Goal: Task Accomplishment & Management: Manage account settings

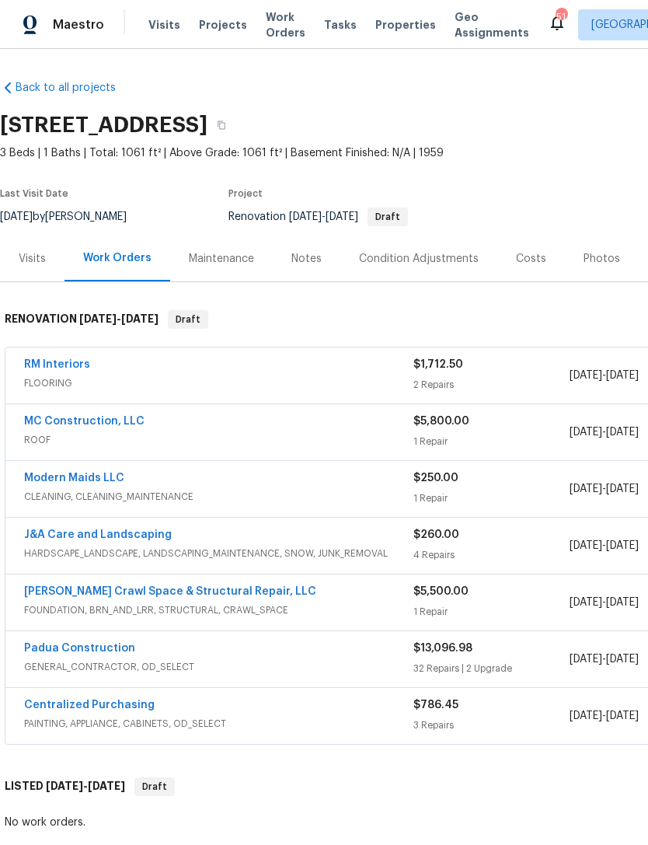
scroll to position [65, 0]
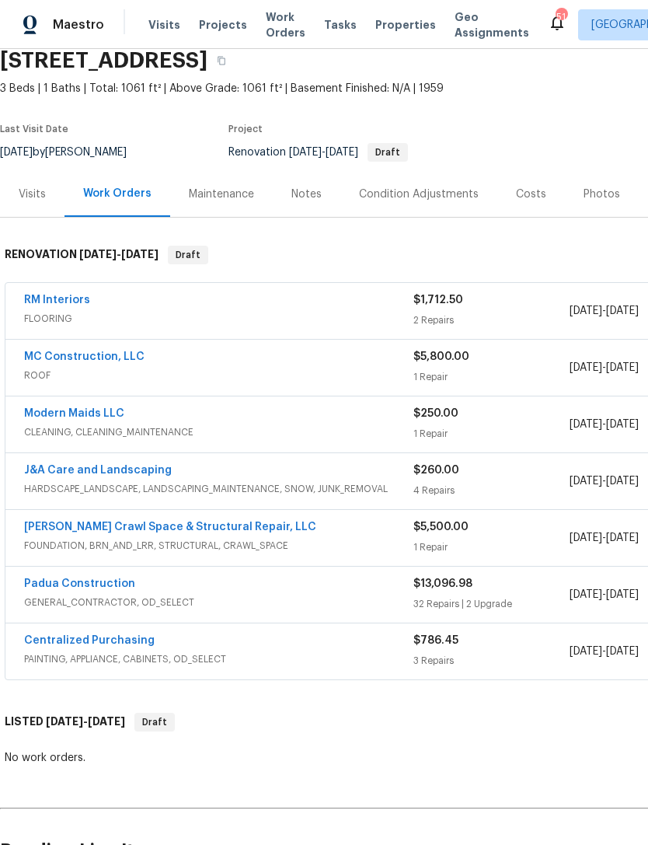
click at [105, 587] on link "Padua Construction" at bounding box center [79, 583] width 111 height 11
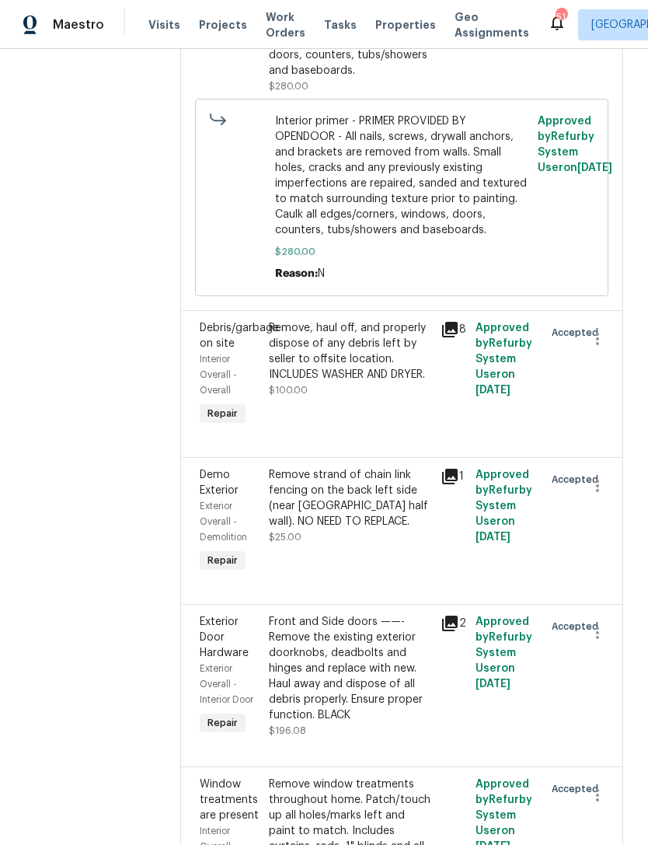
scroll to position [3398, 0]
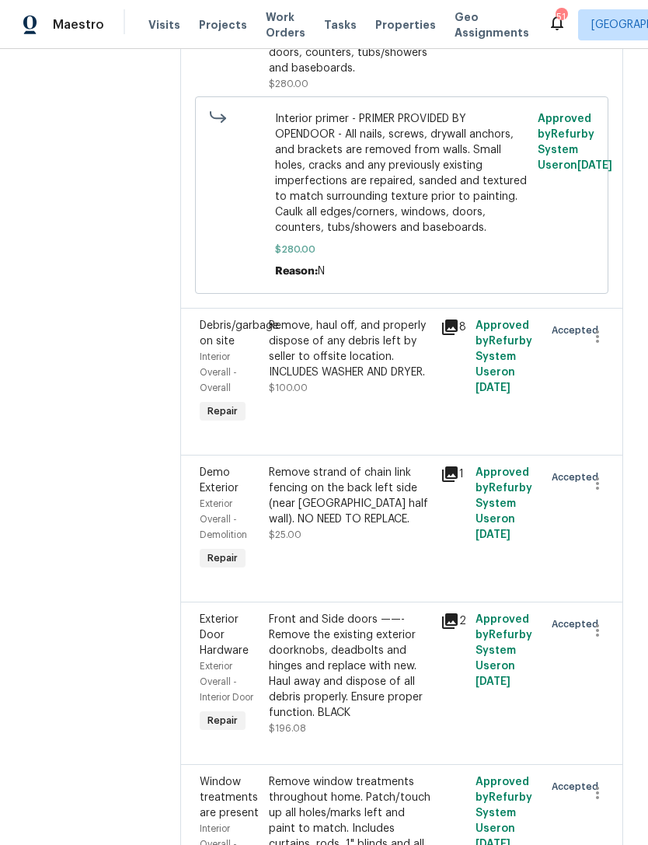
click at [329, 318] on div "Remove, haul off, and properly dispose of any debris left by seller to offsite …" at bounding box center [350, 349] width 163 height 62
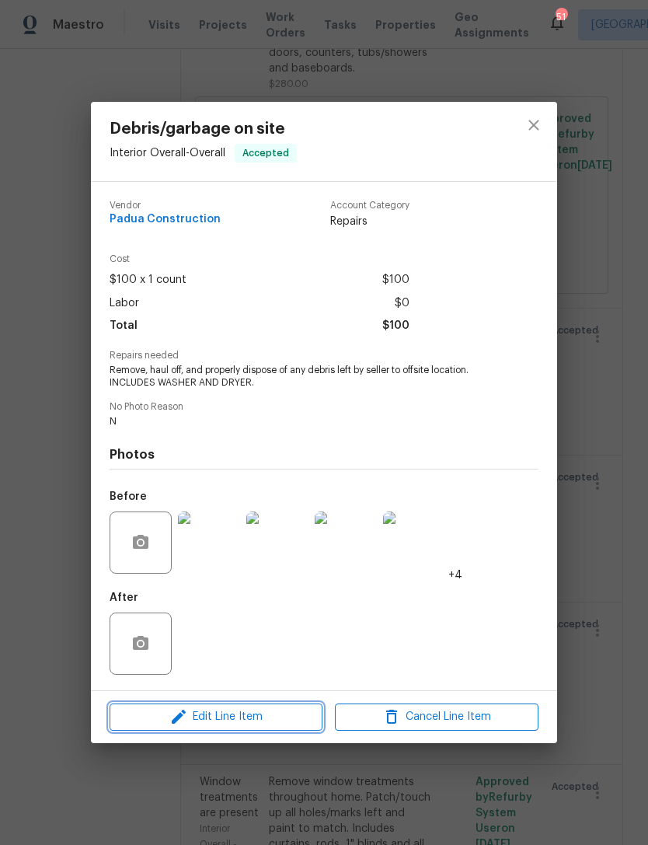
click at [260, 714] on span "Edit Line Item" at bounding box center [216, 717] width 204 height 19
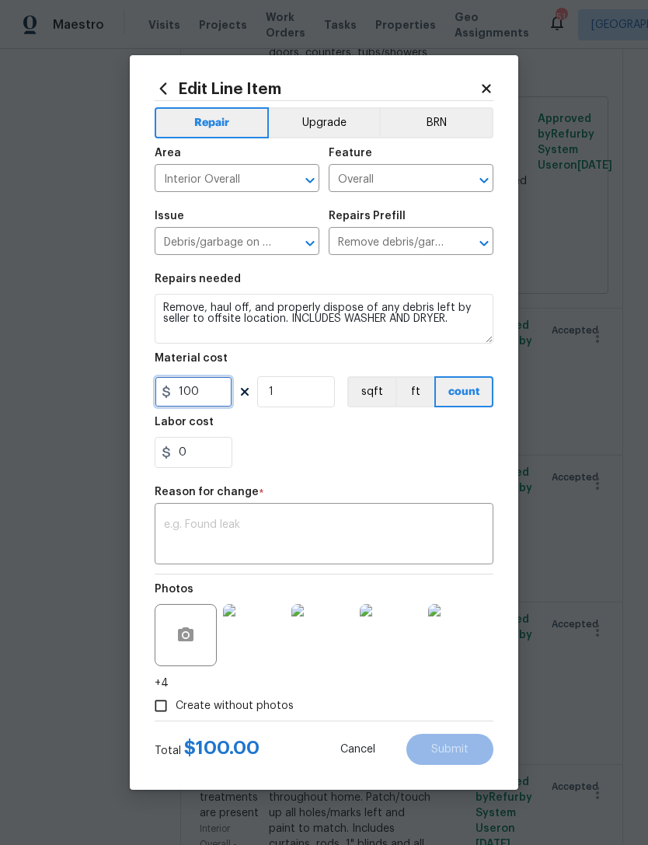
click at [225, 393] on input "100" at bounding box center [194, 391] width 78 height 31
click at [289, 389] on input "1" at bounding box center [296, 391] width 78 height 31
type input "2"
click at [335, 460] on div "0" at bounding box center [324, 452] width 339 height 31
click at [302, 536] on textarea at bounding box center [324, 535] width 320 height 33
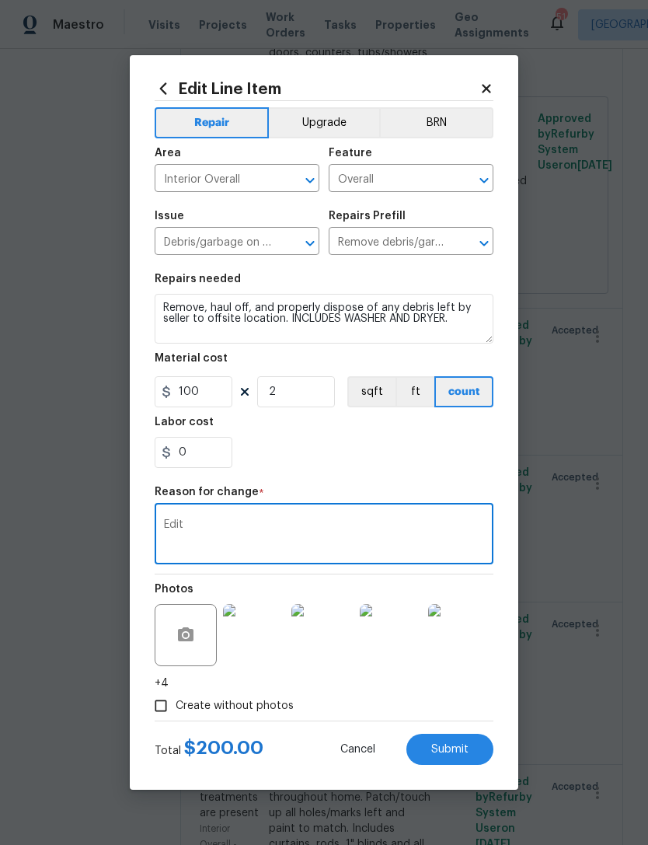
type textarea "Edit"
click at [279, 460] on div "0" at bounding box center [324, 452] width 339 height 31
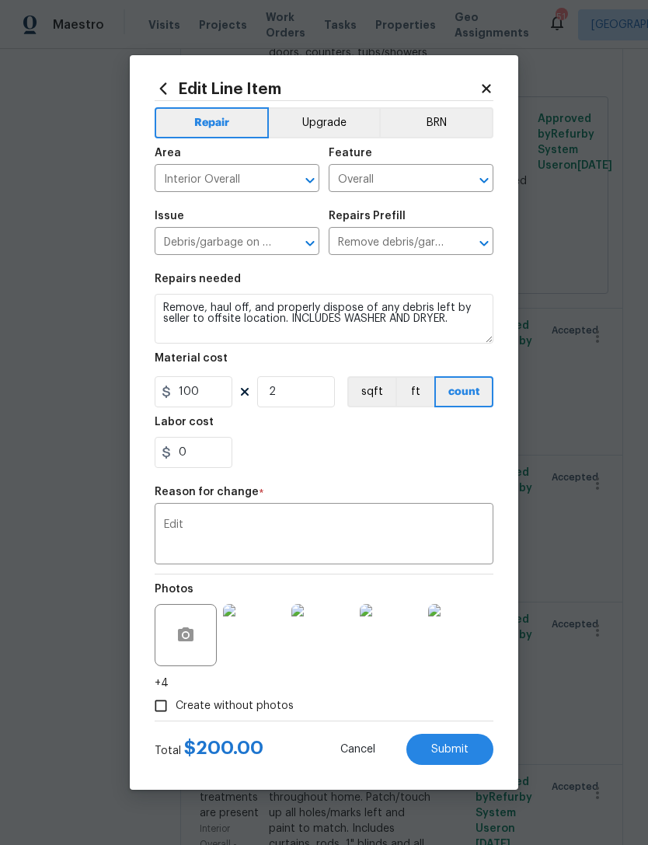
click at [454, 746] on span "Submit" at bounding box center [450, 750] width 37 height 12
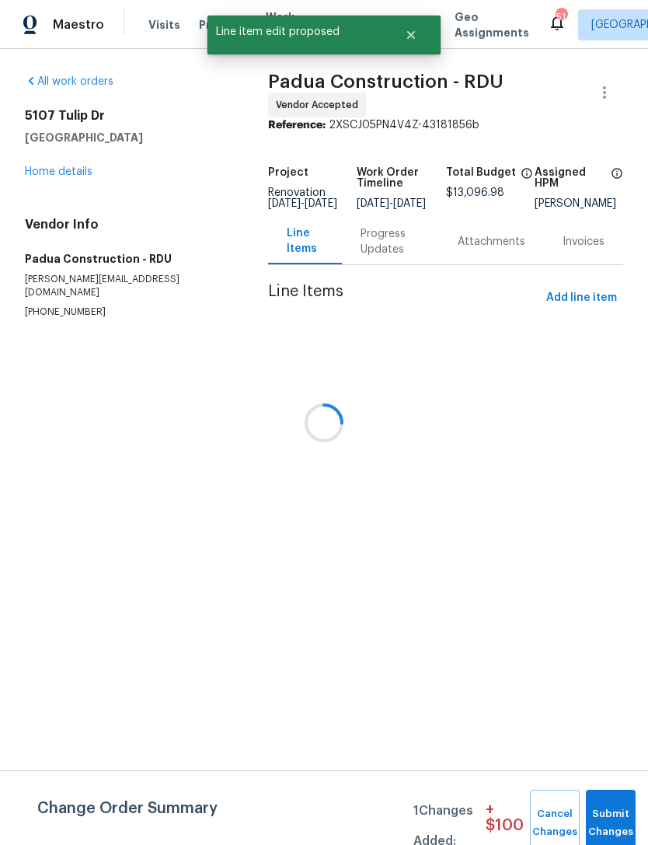
scroll to position [0, 0]
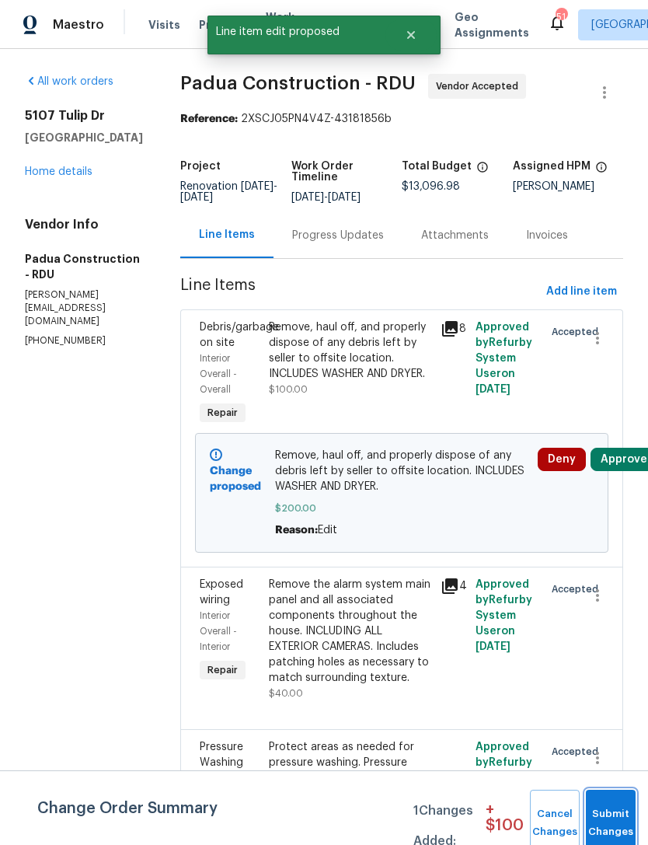
click at [618, 817] on button "Submit Changes" at bounding box center [611, 823] width 50 height 67
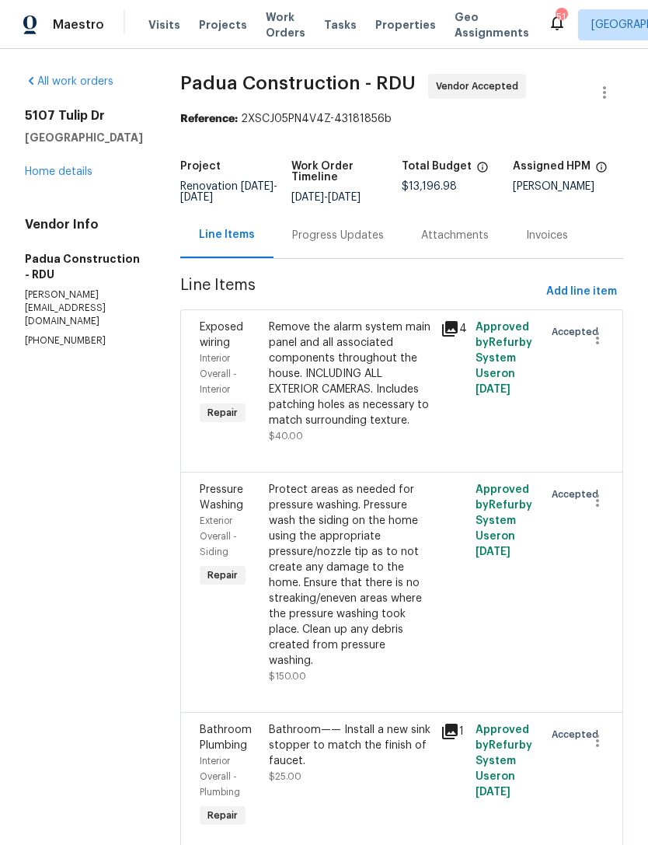
click at [65, 221] on div "All work orders [STREET_ADDRESS] Home details Vendor Info Padua Construction - …" at bounding box center [84, 211] width 118 height 274
click at [58, 177] on link "Home details" at bounding box center [59, 171] width 68 height 11
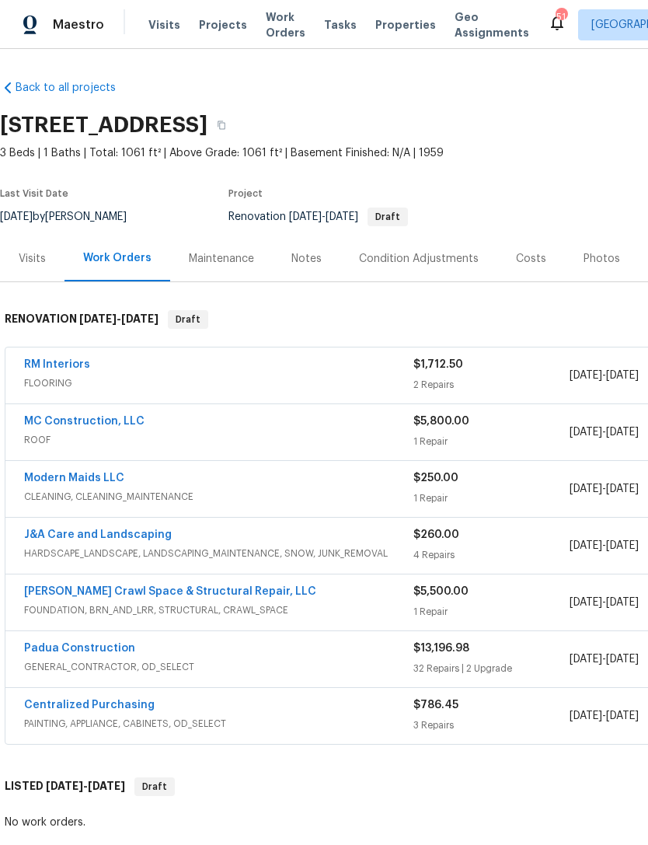
click at [527, 252] on div "Costs" at bounding box center [531, 259] width 30 height 16
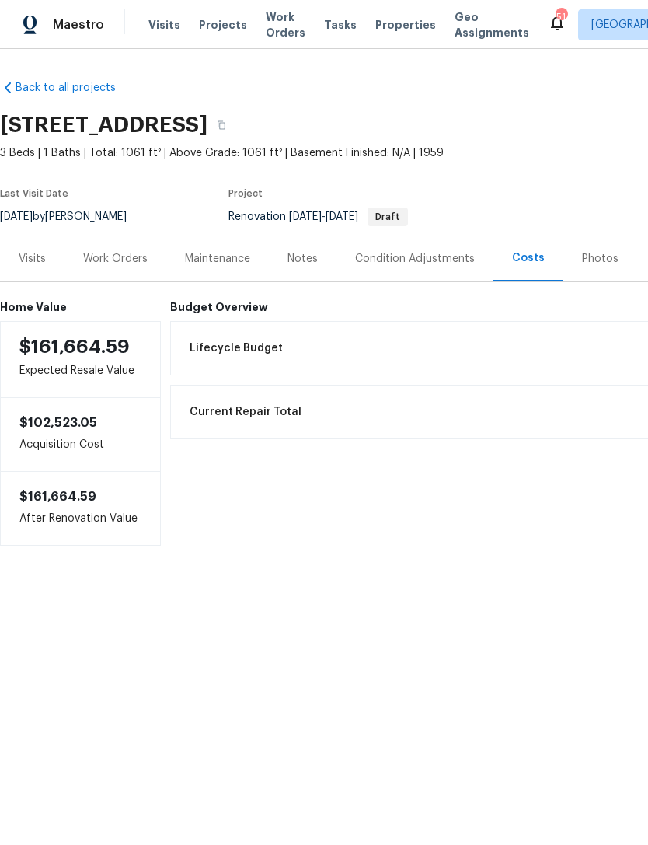
click at [106, 263] on div "Work Orders" at bounding box center [115, 259] width 65 height 16
